Goal: Information Seeking & Learning: Learn about a topic

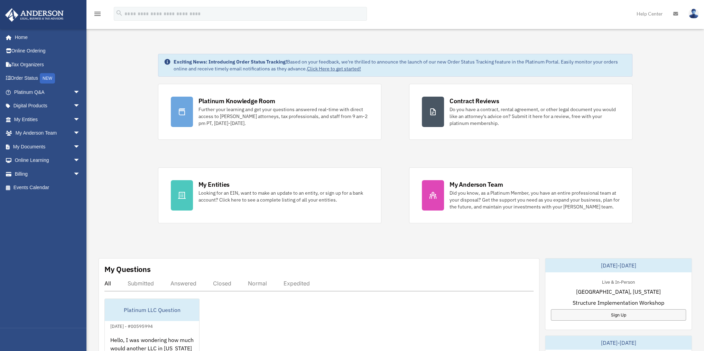
click at [218, 113] on div "Further your learning and get your questions answered real-time with direct acc…" at bounding box center [283, 116] width 170 height 21
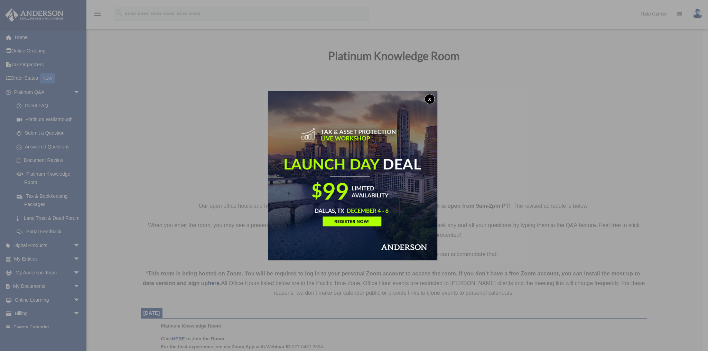
click at [358, 222] on img at bounding box center [352, 175] width 169 height 169
click at [430, 99] on button "x" at bounding box center [429, 99] width 10 height 10
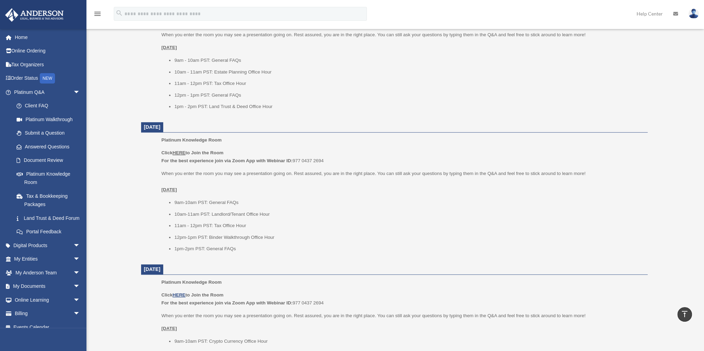
scroll to position [325, 0]
click at [73, 308] on span "arrow_drop_down" at bounding box center [80, 300] width 14 height 14
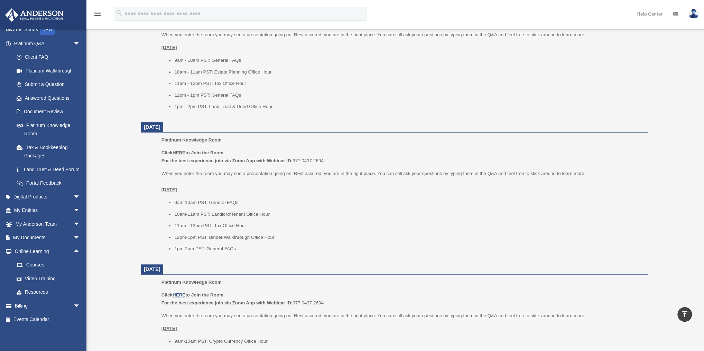
scroll to position [57, 0]
click at [39, 280] on link "Video Training" at bounding box center [50, 279] width 81 height 14
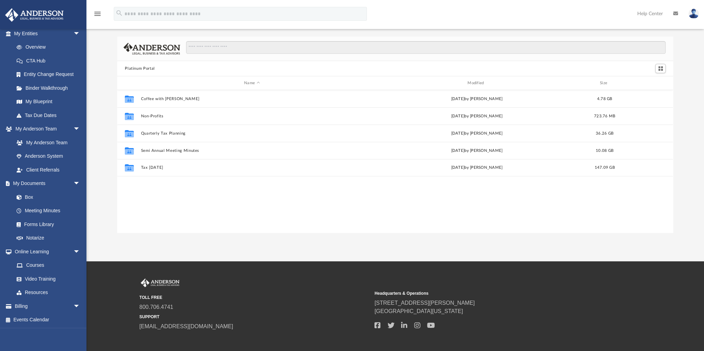
scroll to position [13, 0]
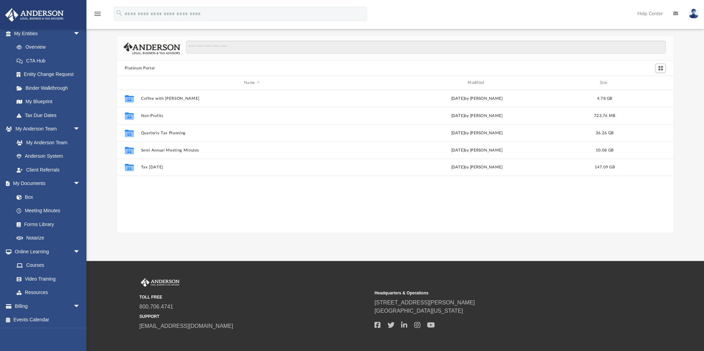
click at [31, 265] on link "Courses" at bounding box center [48, 266] width 77 height 14
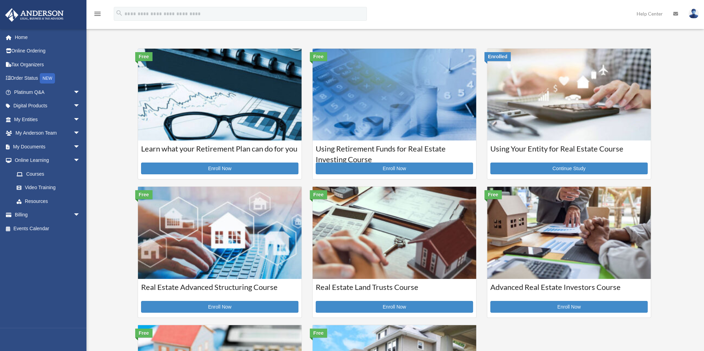
click at [33, 199] on link "Resources" at bounding box center [50, 202] width 81 height 14
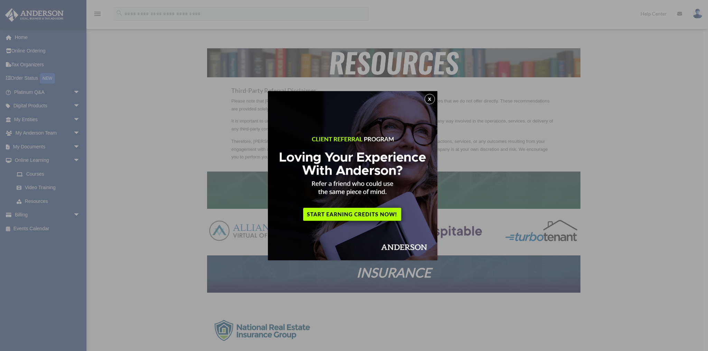
click at [429, 100] on button "x" at bounding box center [429, 99] width 10 height 10
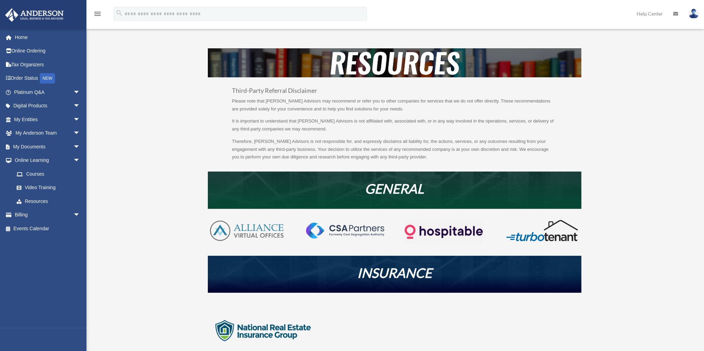
click at [596, 19] on div "menu search Site Menu add [EMAIL_ADDRESS][DOMAIN_NAME] My Profile Reset Passwor…" at bounding box center [351, 16] width 693 height 23
